Goal: Register for event/course

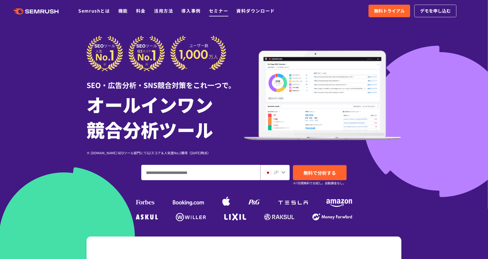
click at [221, 12] on link "セミナー" at bounding box center [218, 10] width 19 height 7
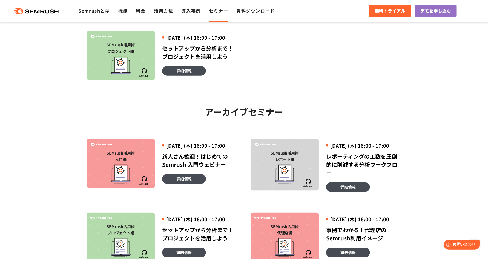
scroll to position [226, 0]
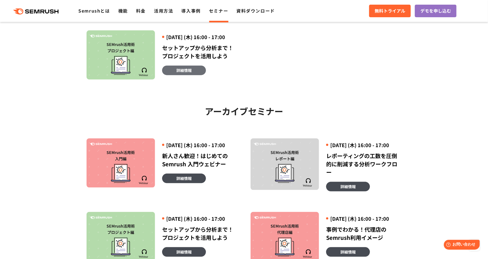
click at [195, 75] on link "詳細情報" at bounding box center [184, 71] width 44 height 10
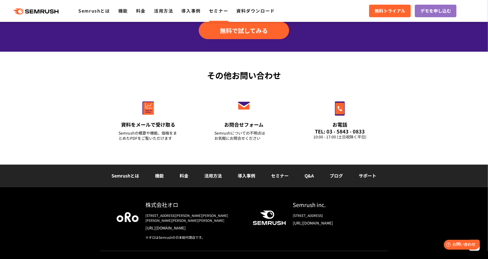
scroll to position [1002, 0]
